Goal: Check status: Check status

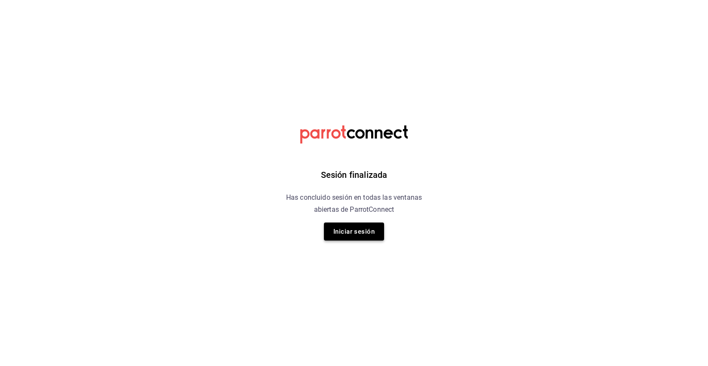
click at [356, 227] on button "Iniciar sesión" at bounding box center [354, 231] width 60 height 18
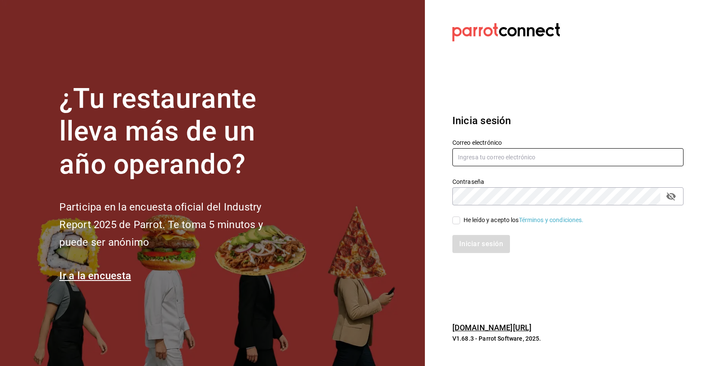
type input "[EMAIL_ADDRESS][DOMAIN_NAME]"
click at [457, 221] on input "He leído y acepto los Términos y condiciones." at bounding box center [456, 220] width 8 height 8
checkbox input "true"
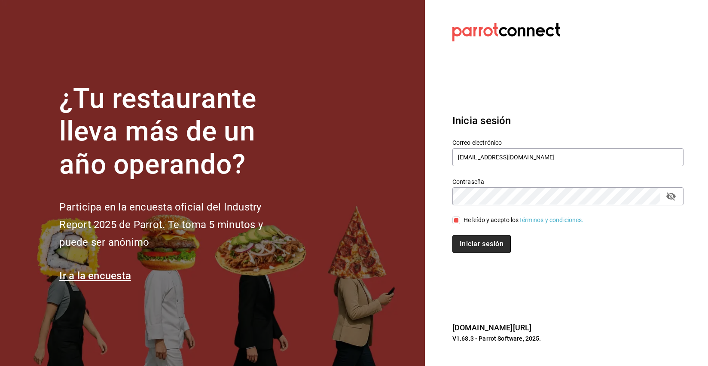
click at [468, 240] on button "Iniciar sesión" at bounding box center [481, 244] width 58 height 18
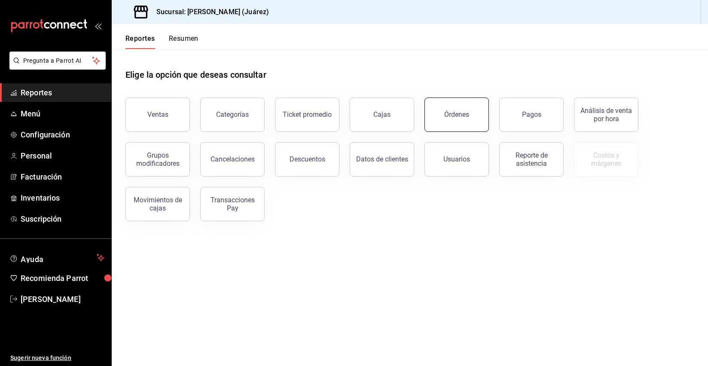
click at [455, 117] on div "Órdenes" at bounding box center [456, 114] width 25 height 8
